Goal: Find specific page/section: Find specific page/section

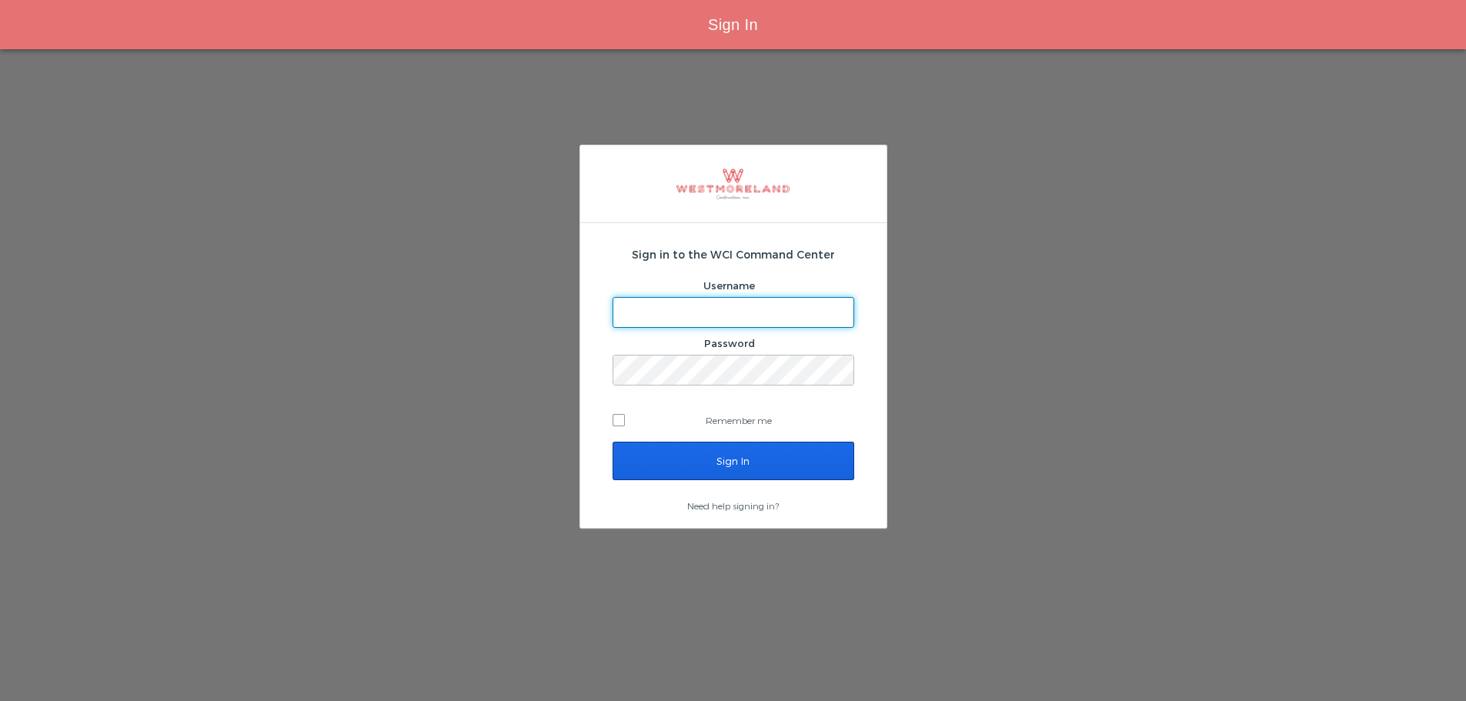
type input "bleverett@westmoreland.nyc"
click at [753, 453] on input "Sign In" at bounding box center [734, 461] width 242 height 38
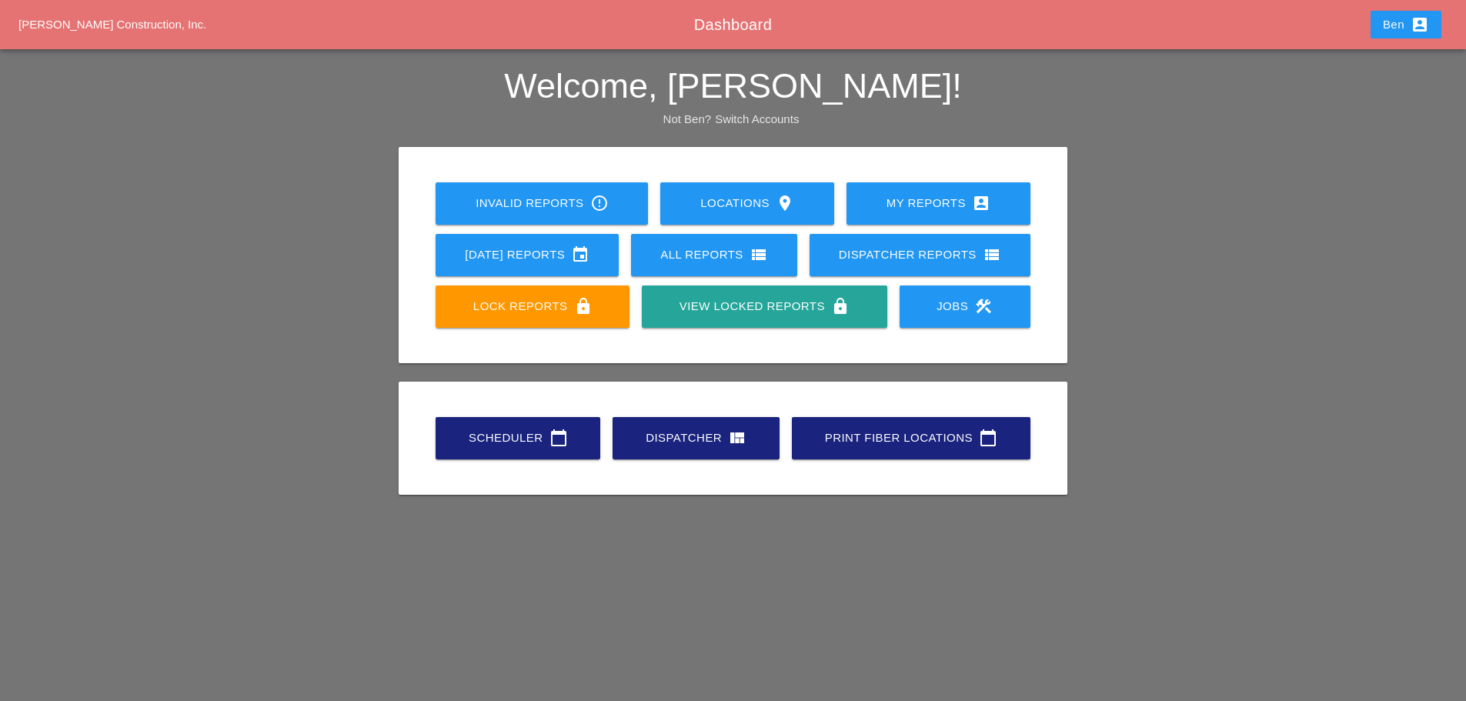
click at [466, 443] on div "Scheduler calendar_today" at bounding box center [517, 438] width 115 height 18
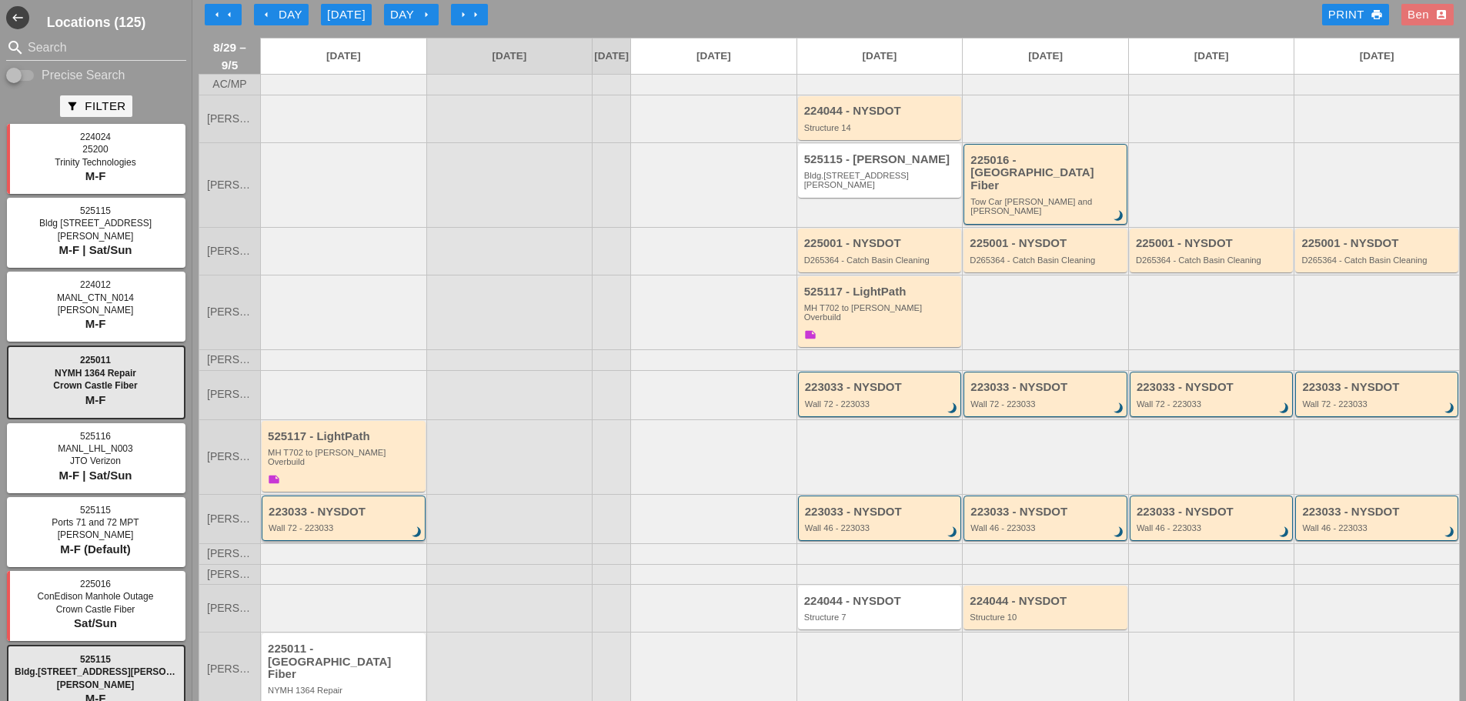
scroll to position [23, 0]
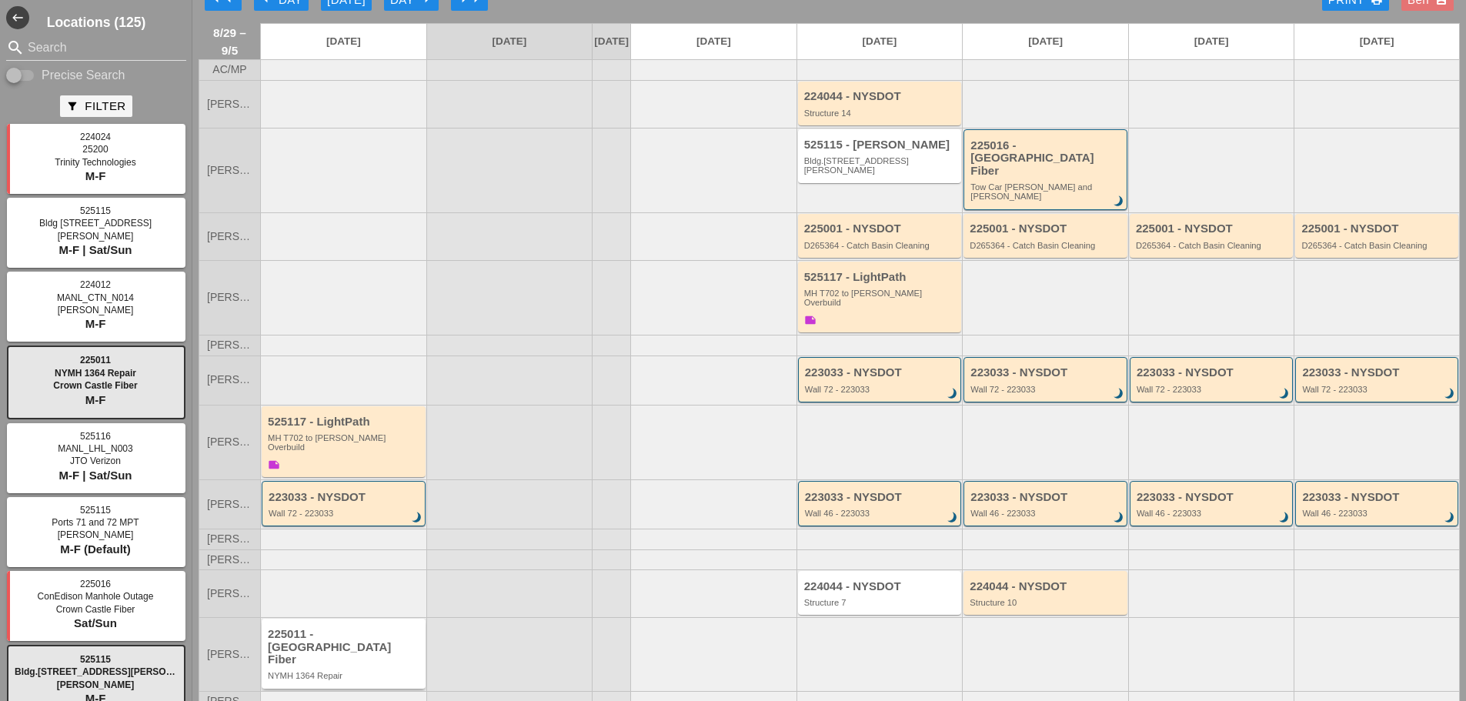
click at [337, 628] on div "225011 - [GEOGRAPHIC_DATA] Fiber" at bounding box center [345, 647] width 154 height 38
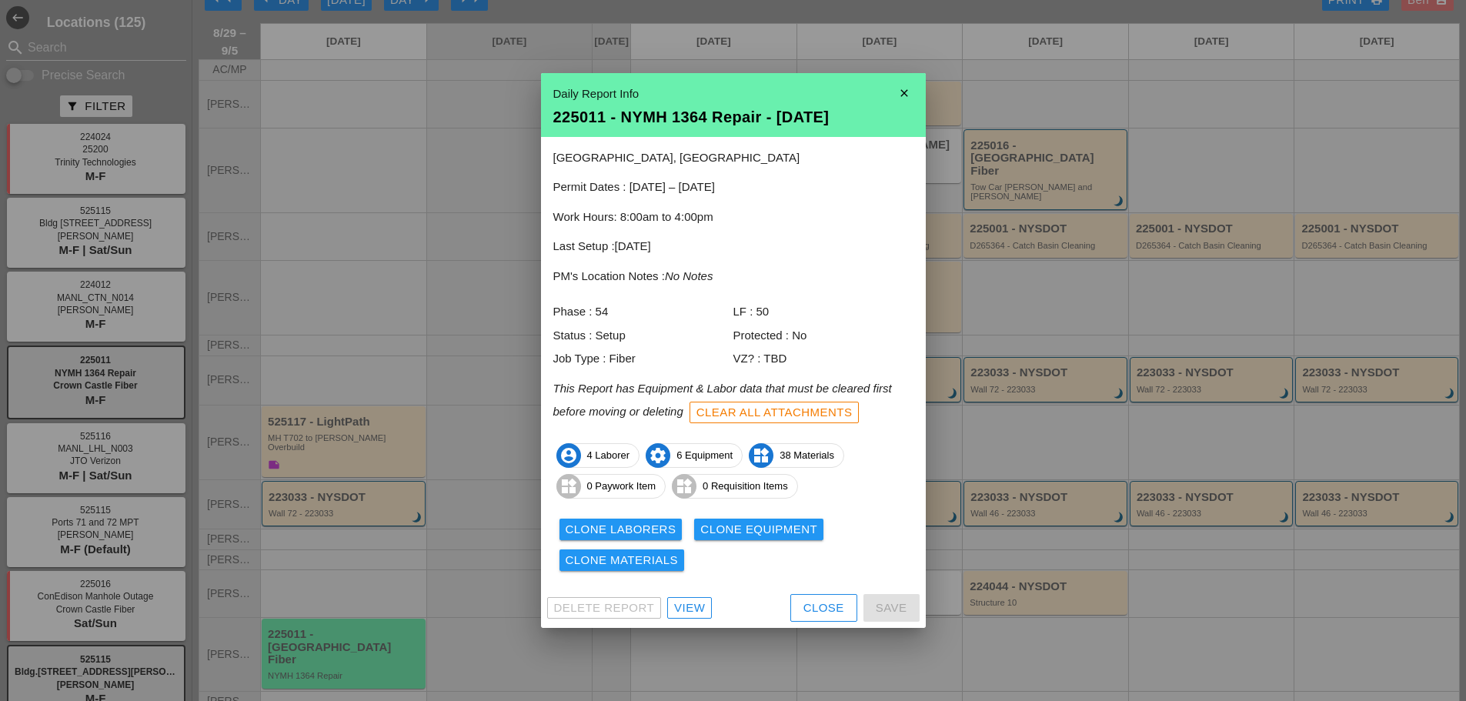
click at [697, 607] on div "View" at bounding box center [689, 609] width 31 height 18
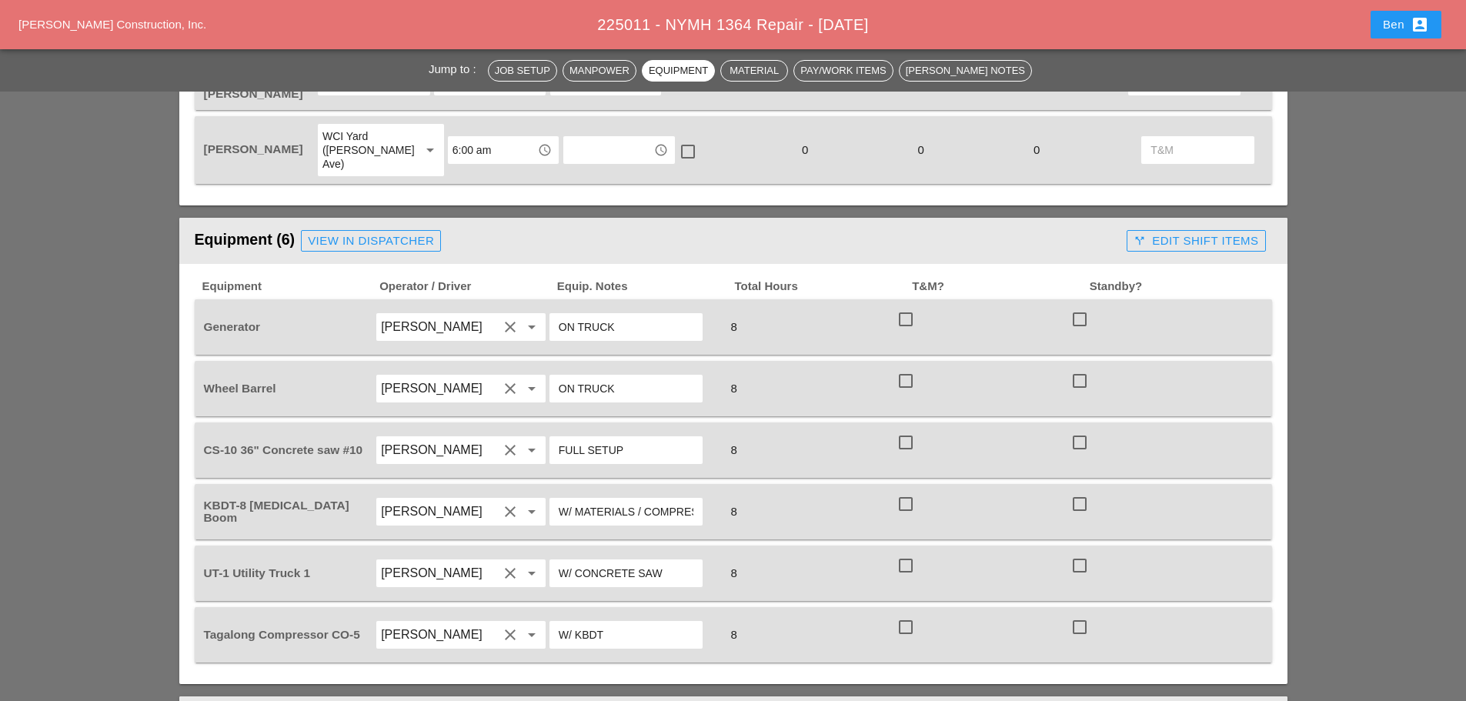
scroll to position [1154, 0]
